Goal: Task Accomplishment & Management: Use online tool/utility

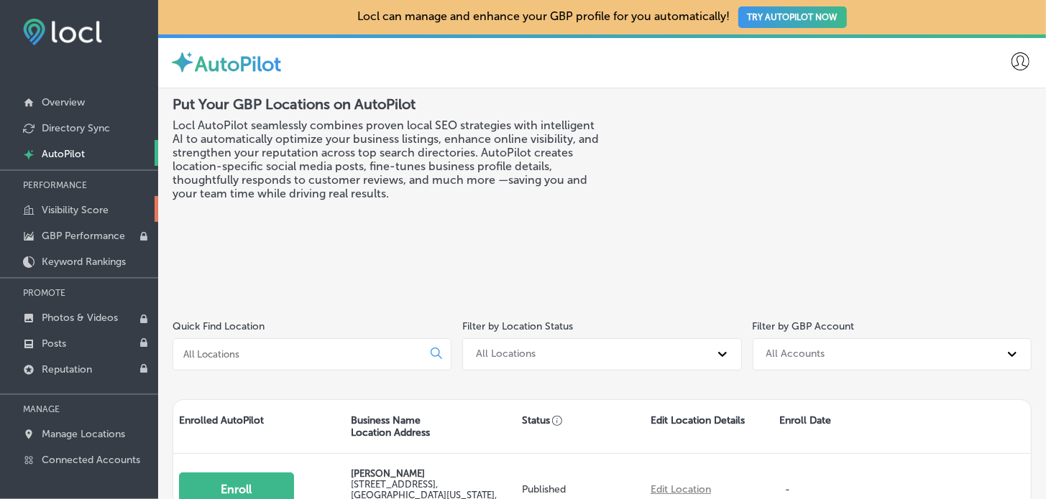
click at [109, 216] on link "Visibility Score" at bounding box center [79, 209] width 158 height 26
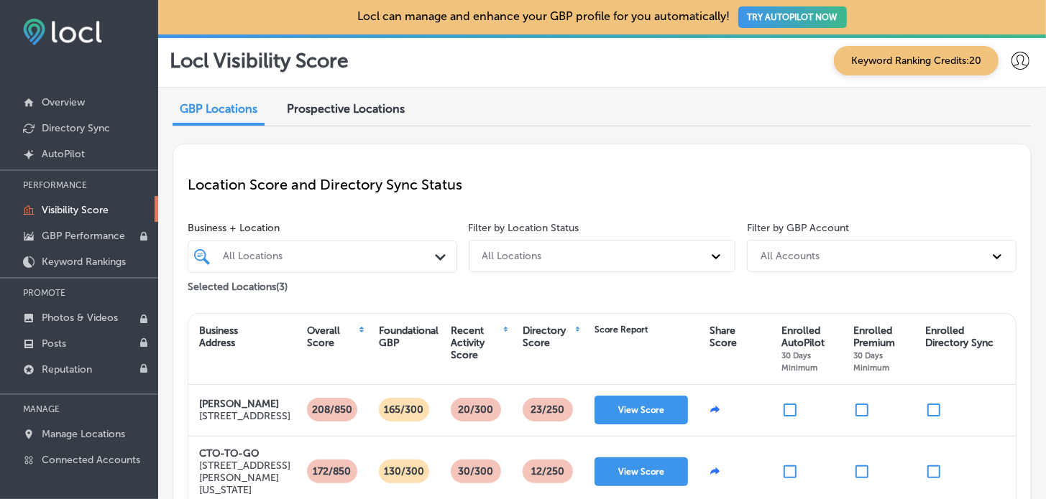
click at [402, 114] on span "Prospective Locations" at bounding box center [346, 109] width 118 height 14
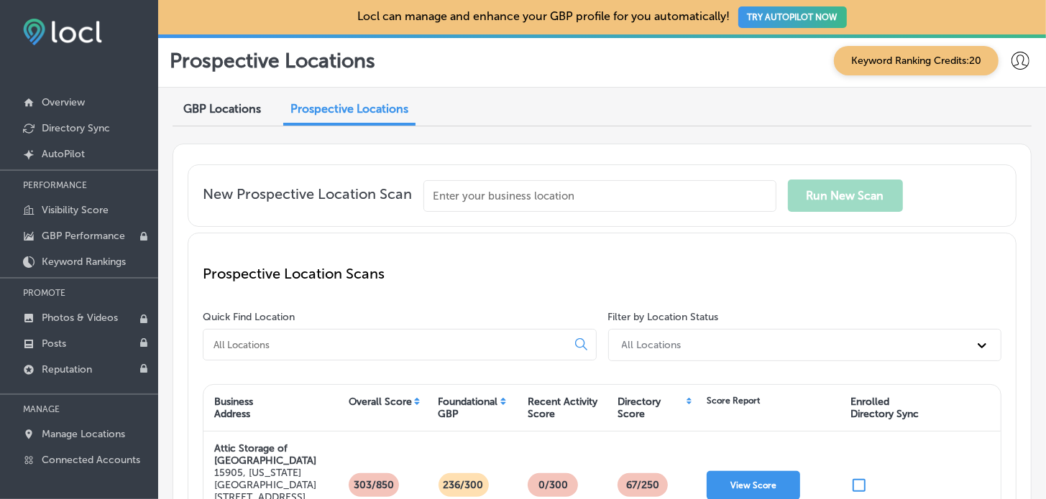
click at [533, 193] on input "text" at bounding box center [599, 196] width 353 height 32
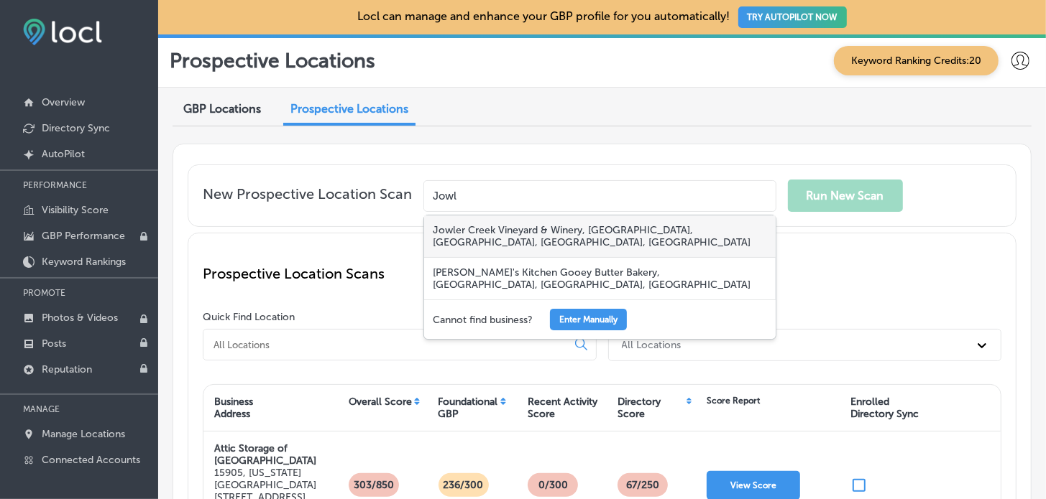
click at [523, 239] on div "Jowler Creek Vineyard & Winery, [GEOGRAPHIC_DATA], [GEOGRAPHIC_DATA], [GEOGRAPH…" at bounding box center [599, 237] width 351 height 42
type input "Jowler Creek Vineyard & Winery, [GEOGRAPHIC_DATA], [GEOGRAPHIC_DATA], [GEOGRAPH…"
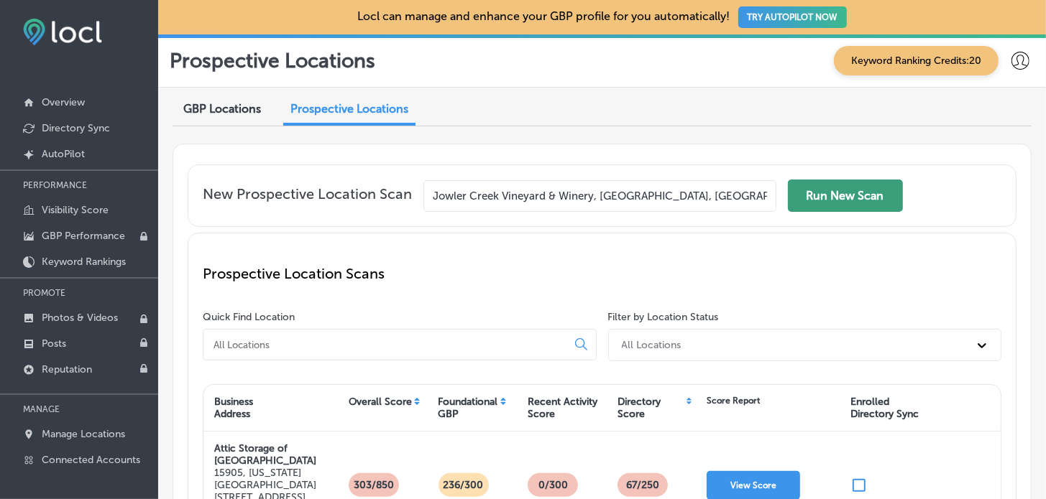
click at [878, 193] on button "Run New Scan" at bounding box center [845, 196] width 115 height 32
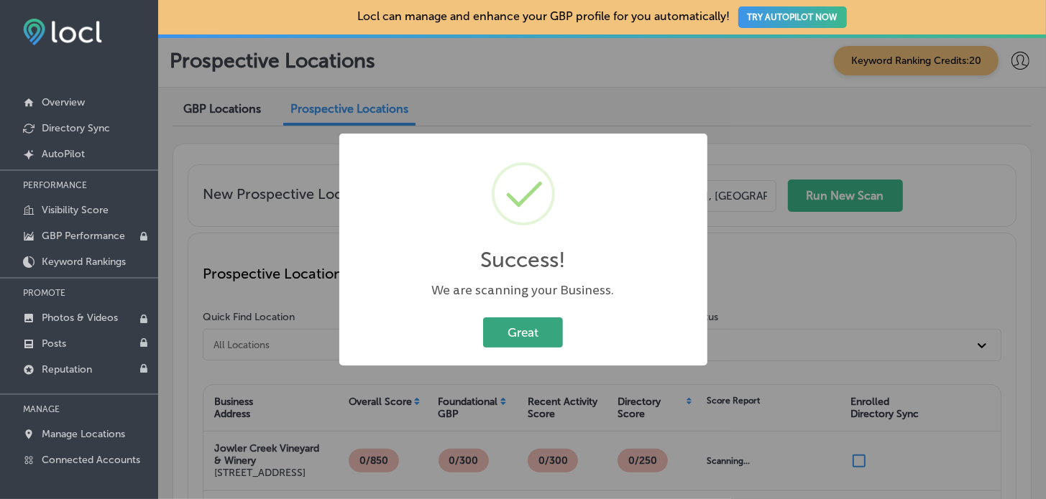
click at [541, 323] on button "Great" at bounding box center [523, 332] width 80 height 29
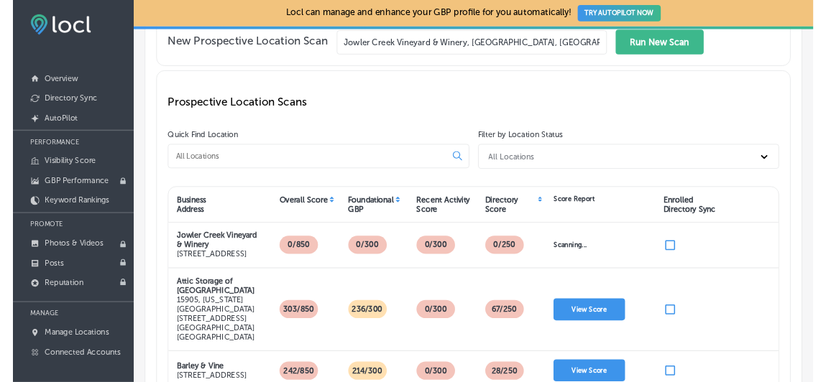
scroll to position [143, 0]
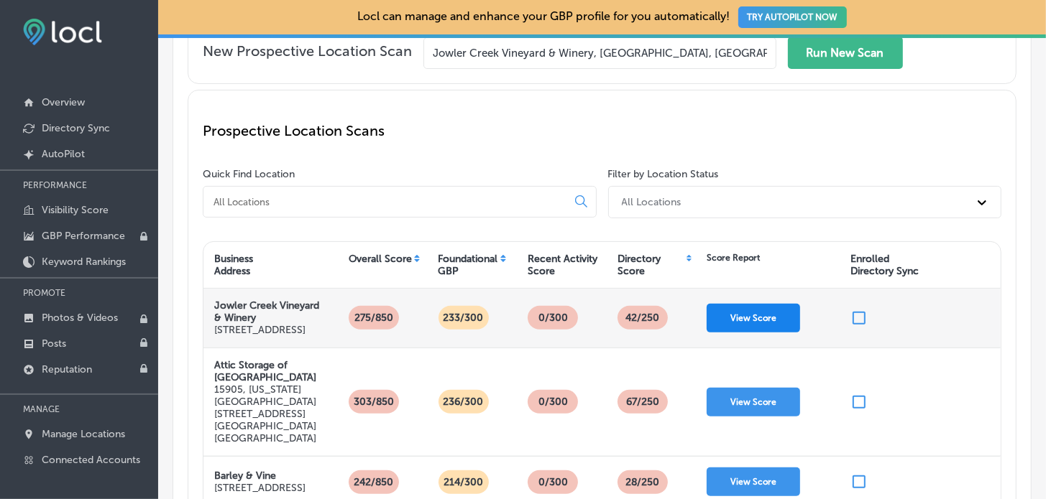
click at [765, 332] on button "View Score" at bounding box center [752, 318] width 93 height 29
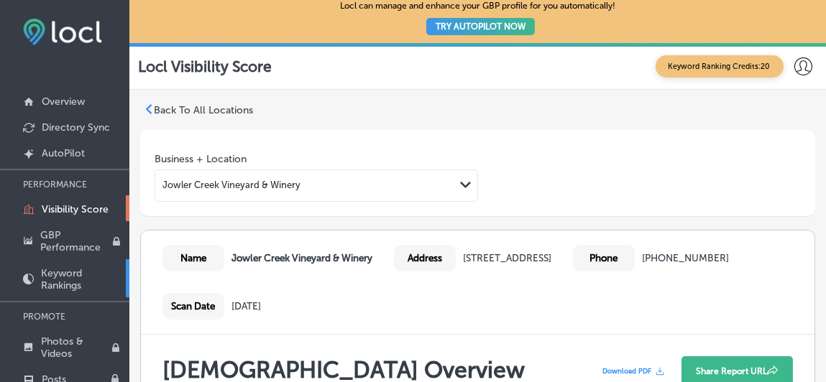
click at [76, 265] on link "Keyword Rankings" at bounding box center [64, 278] width 129 height 38
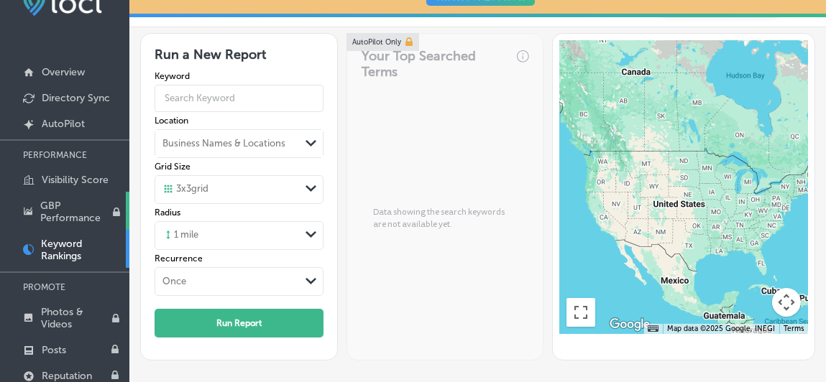
scroll to position [12, 0]
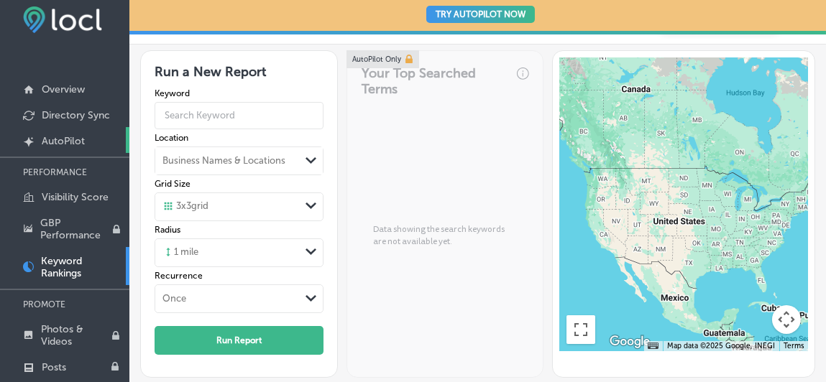
click at [65, 142] on p "AutoPilot" at bounding box center [63, 141] width 43 height 12
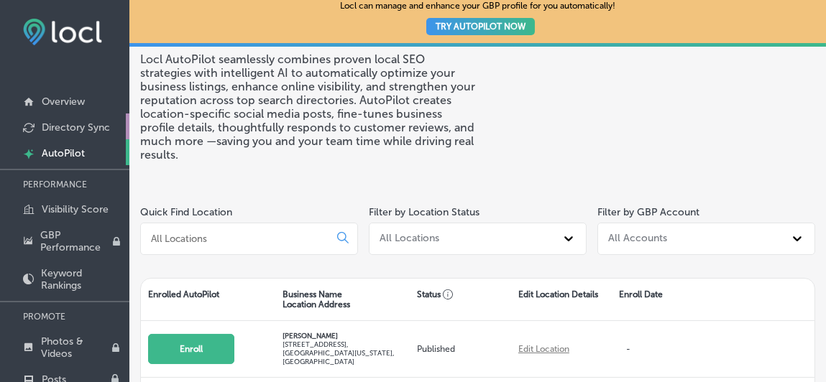
click at [74, 131] on p "Directory Sync" at bounding box center [76, 127] width 68 height 12
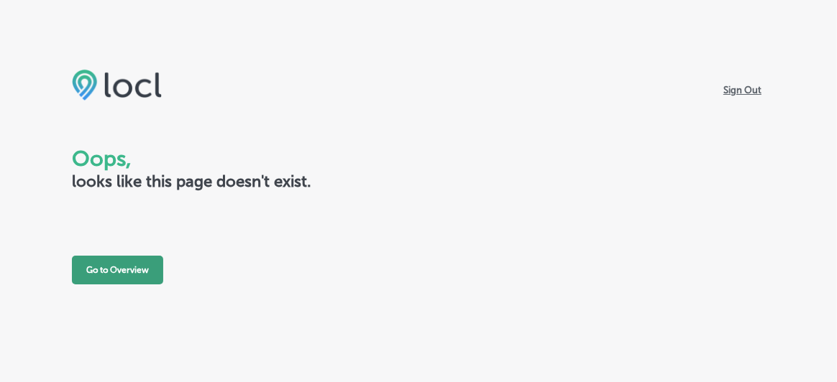
click at [105, 267] on button "Go to Overview" at bounding box center [117, 270] width 91 height 29
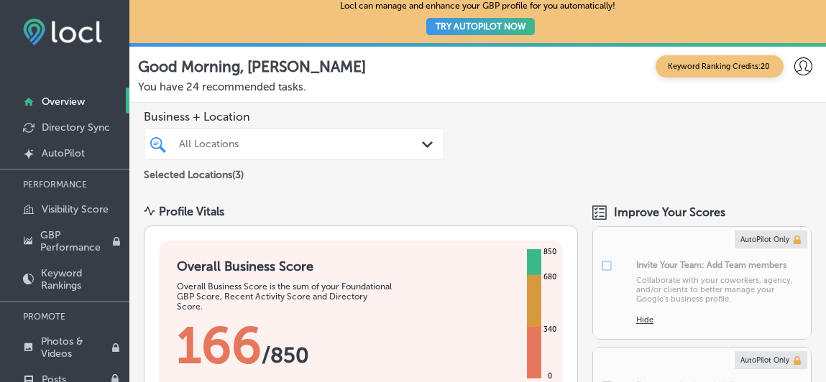
click at [344, 138] on div "All Locations" at bounding box center [301, 144] width 244 height 12
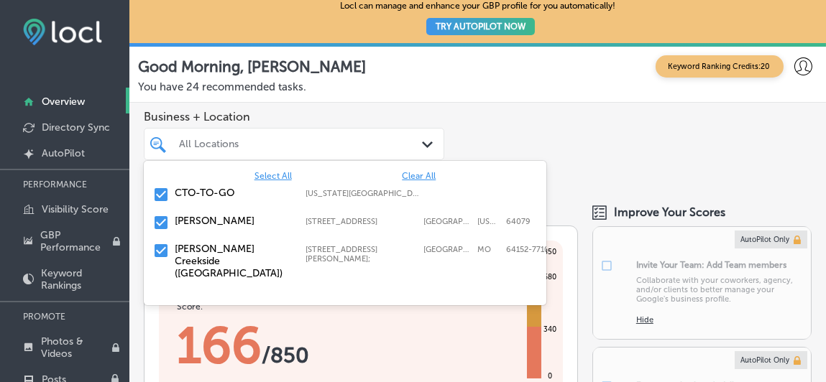
click at [622, 123] on div "Business + Location option focused, 2 of 4. 4 results available. Use Up and Dow…" at bounding box center [477, 147] width 696 height 88
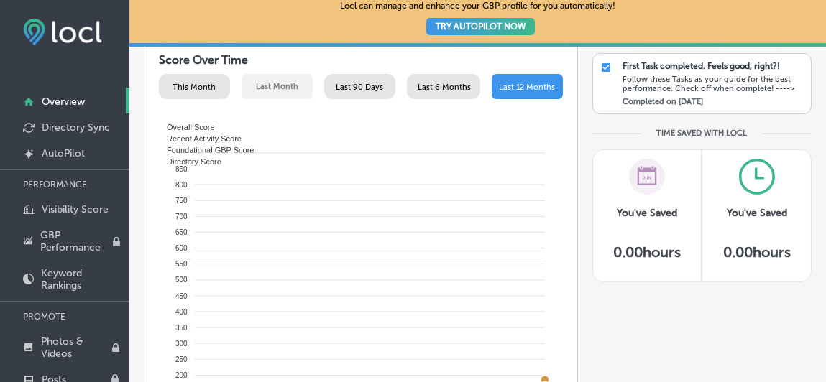
scroll to position [646, 0]
